Goal: Navigation & Orientation: Understand site structure

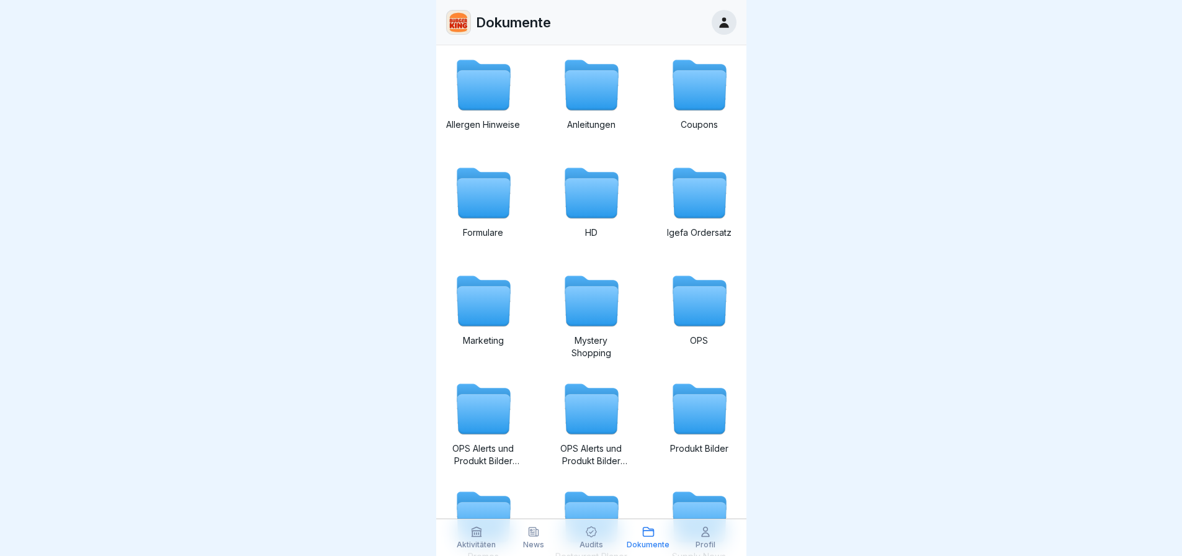
click at [483, 545] on p "Aktivitäten" at bounding box center [476, 544] width 39 height 9
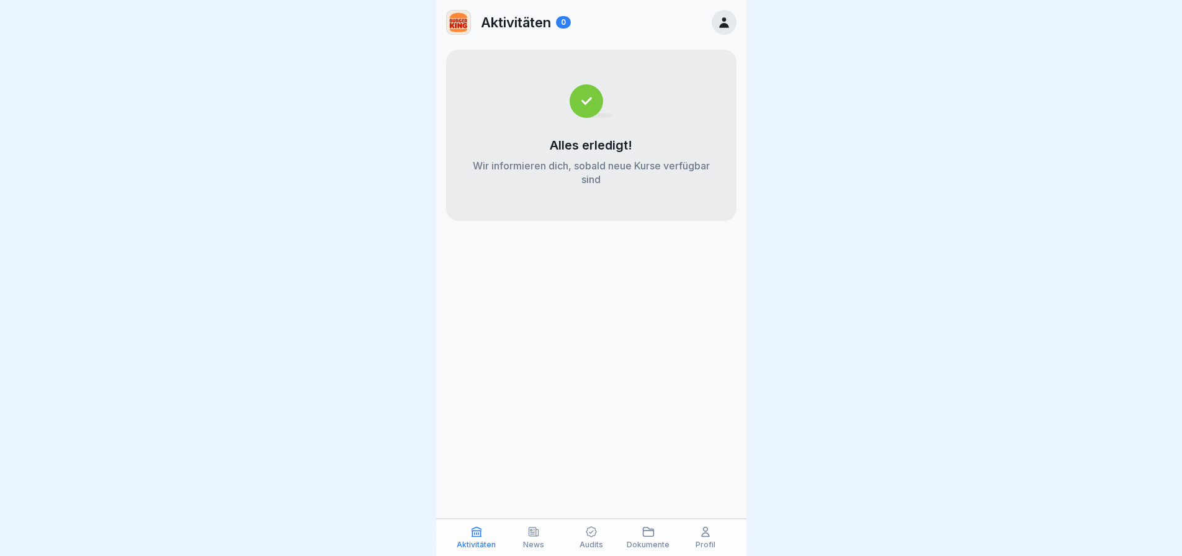
click at [525, 545] on p "News" at bounding box center [533, 544] width 21 height 9
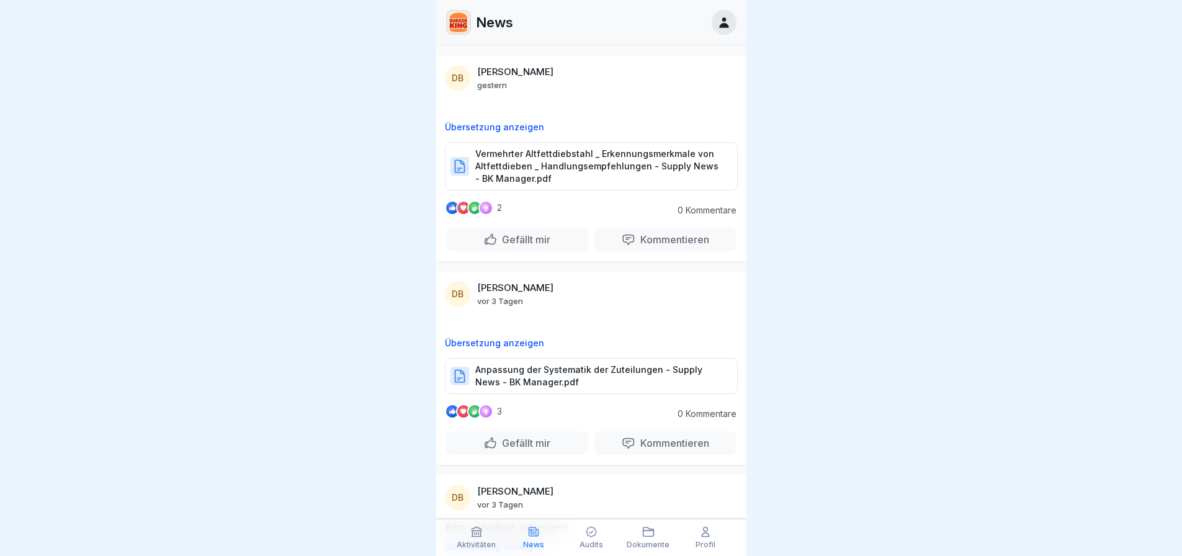
click at [568, 543] on div "Audits" at bounding box center [590, 537] width 51 height 24
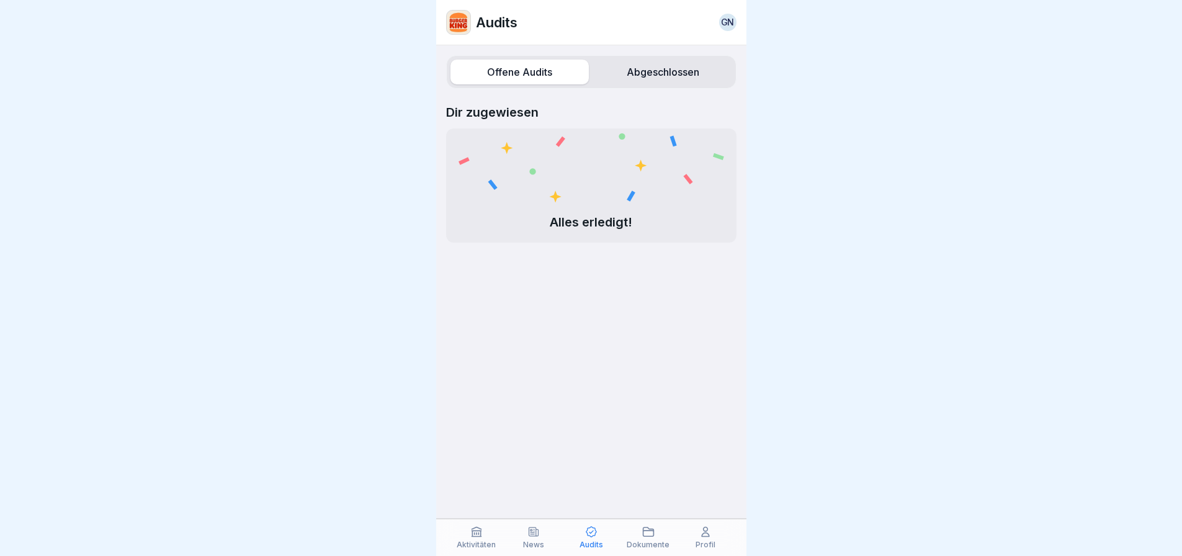
click at [634, 534] on div "Dokumente" at bounding box center [648, 537] width 51 height 24
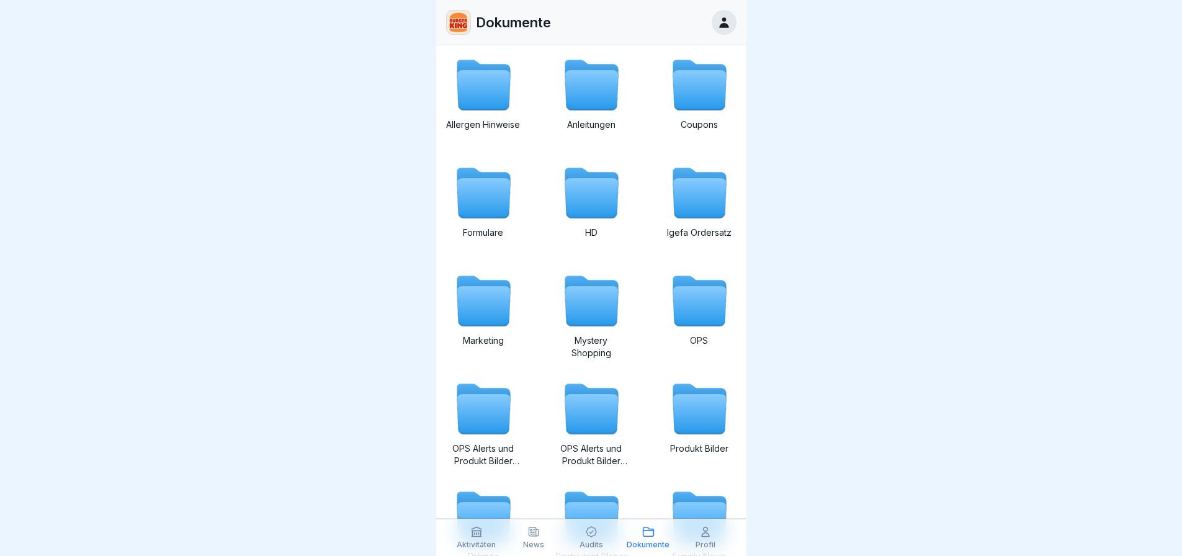
click at [696, 535] on div "Profil" at bounding box center [705, 537] width 51 height 24
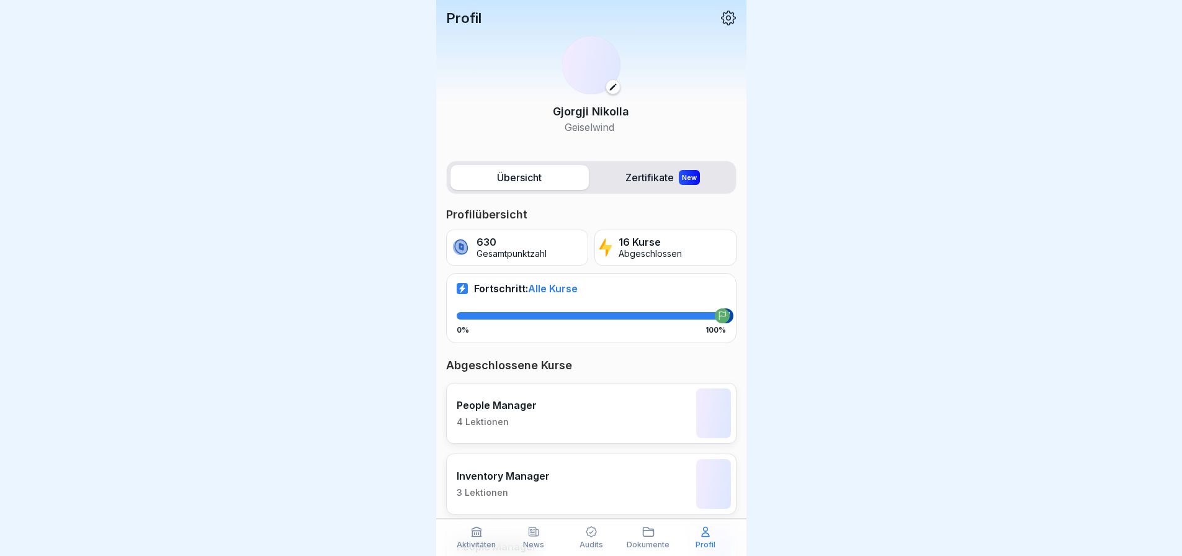
click at [481, 534] on icon at bounding box center [475, 531] width 9 height 9
